Goal: Task Accomplishment & Management: Manage account settings

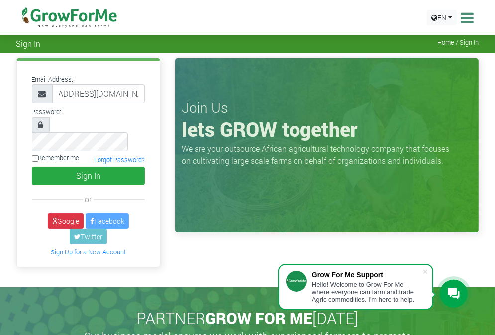
scroll to position [0, 35]
type input "233546713145@growforme.com"
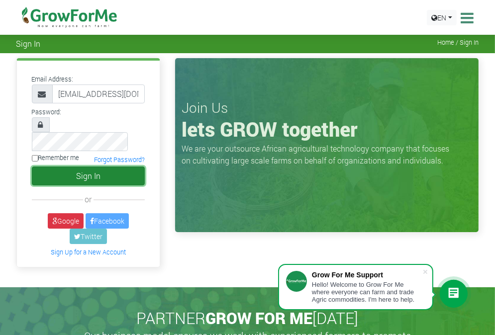
click at [84, 167] on button "Sign In" at bounding box center [88, 176] width 113 height 19
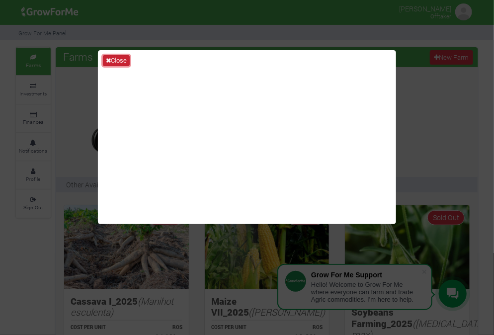
click at [119, 61] on button "Close" at bounding box center [116, 60] width 27 height 11
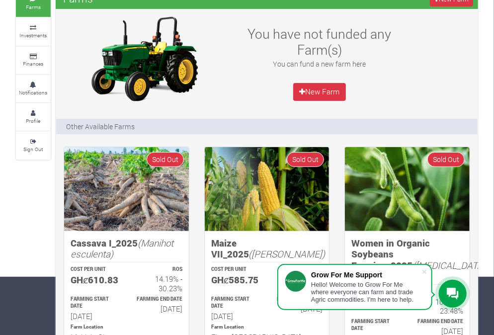
scroll to position [60, 0]
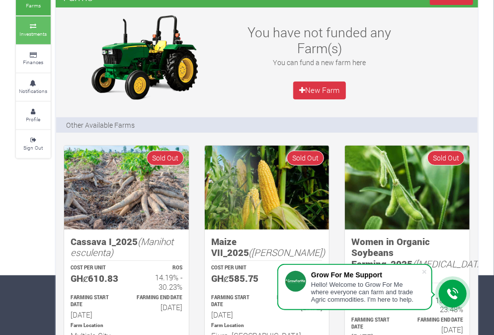
click at [33, 30] on small "Investments" at bounding box center [33, 33] width 27 height 7
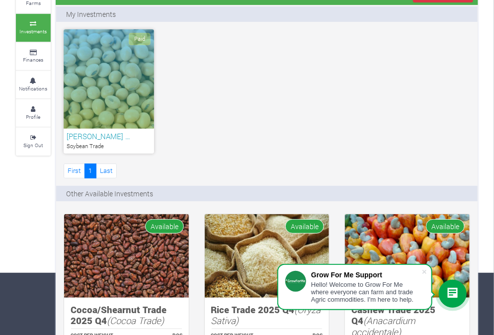
scroll to position [74, 0]
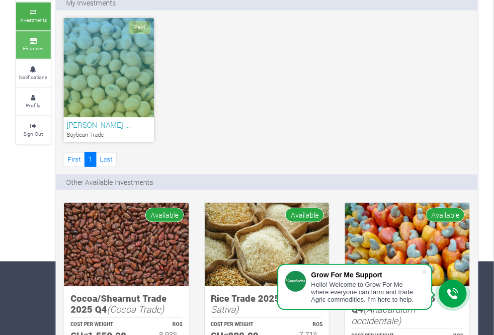
click at [41, 39] on icon at bounding box center [33, 41] width 30 height 5
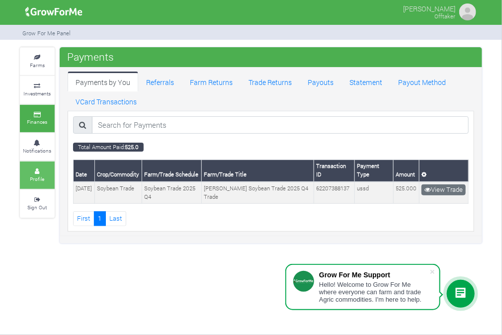
click at [38, 176] on small "Profile" at bounding box center [37, 179] width 14 height 7
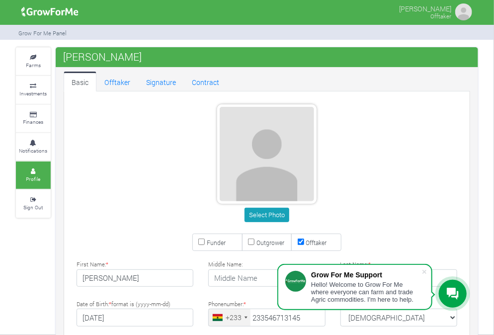
type input "54 671 3145"
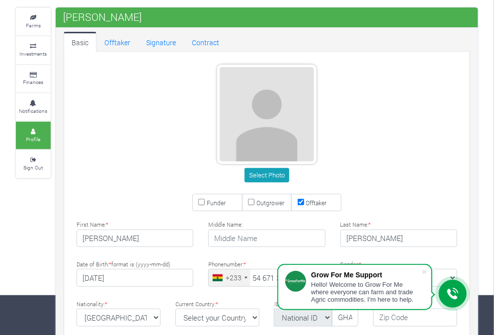
scroll to position [20, 0]
